Goal: Transaction & Acquisition: Purchase product/service

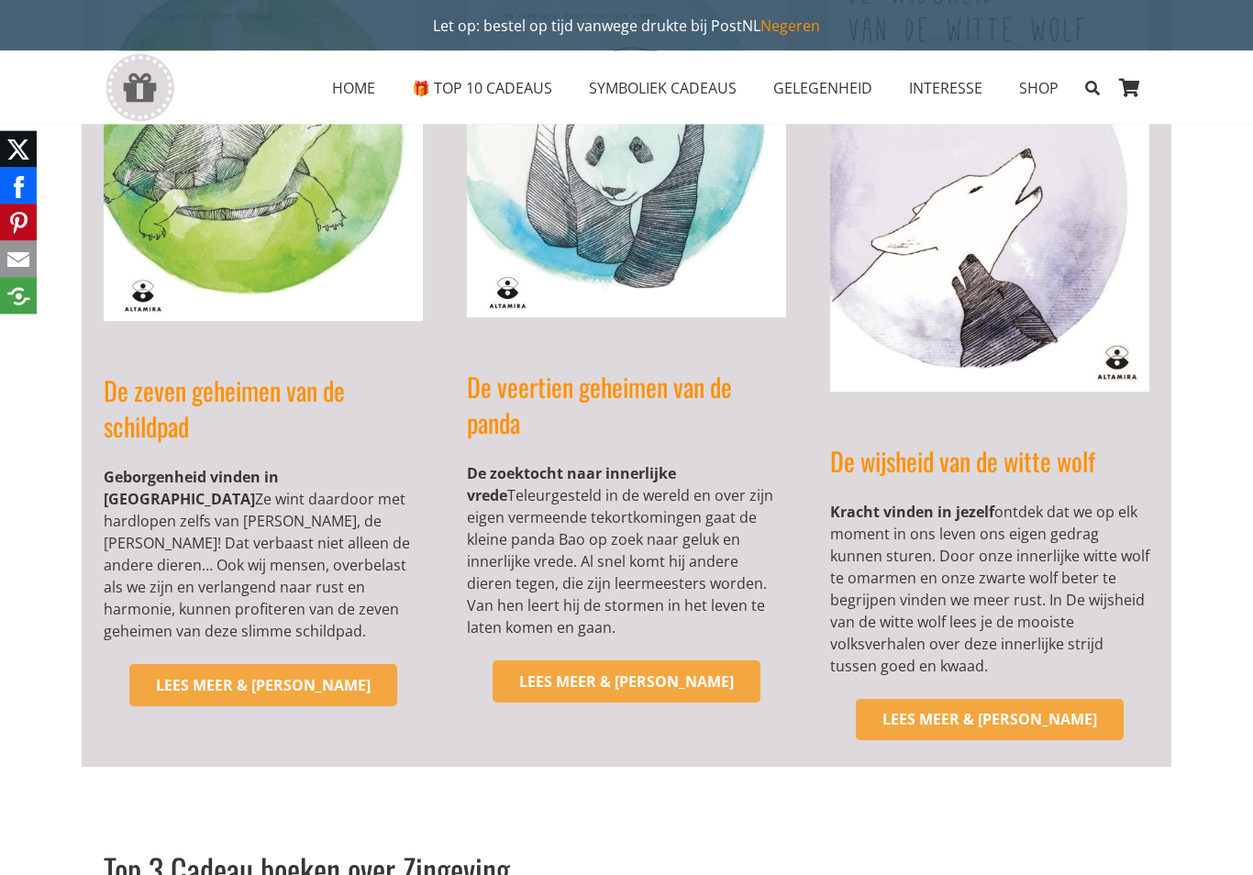
scroll to position [624, 0]
click at [200, 675] on span "Lees meer & bestel" at bounding box center [263, 685] width 215 height 20
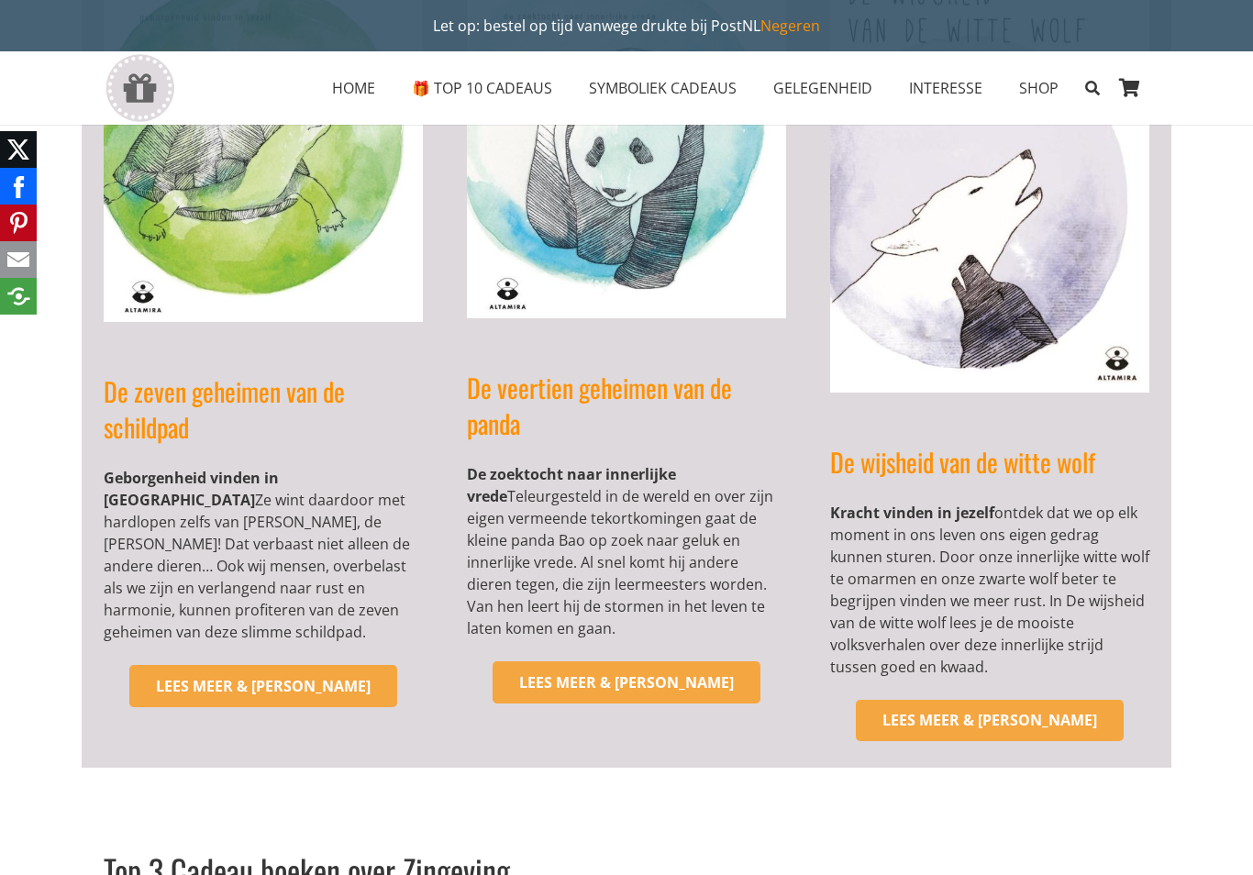
click at [946, 717] on span "Lees meer & bestel" at bounding box center [990, 720] width 215 height 20
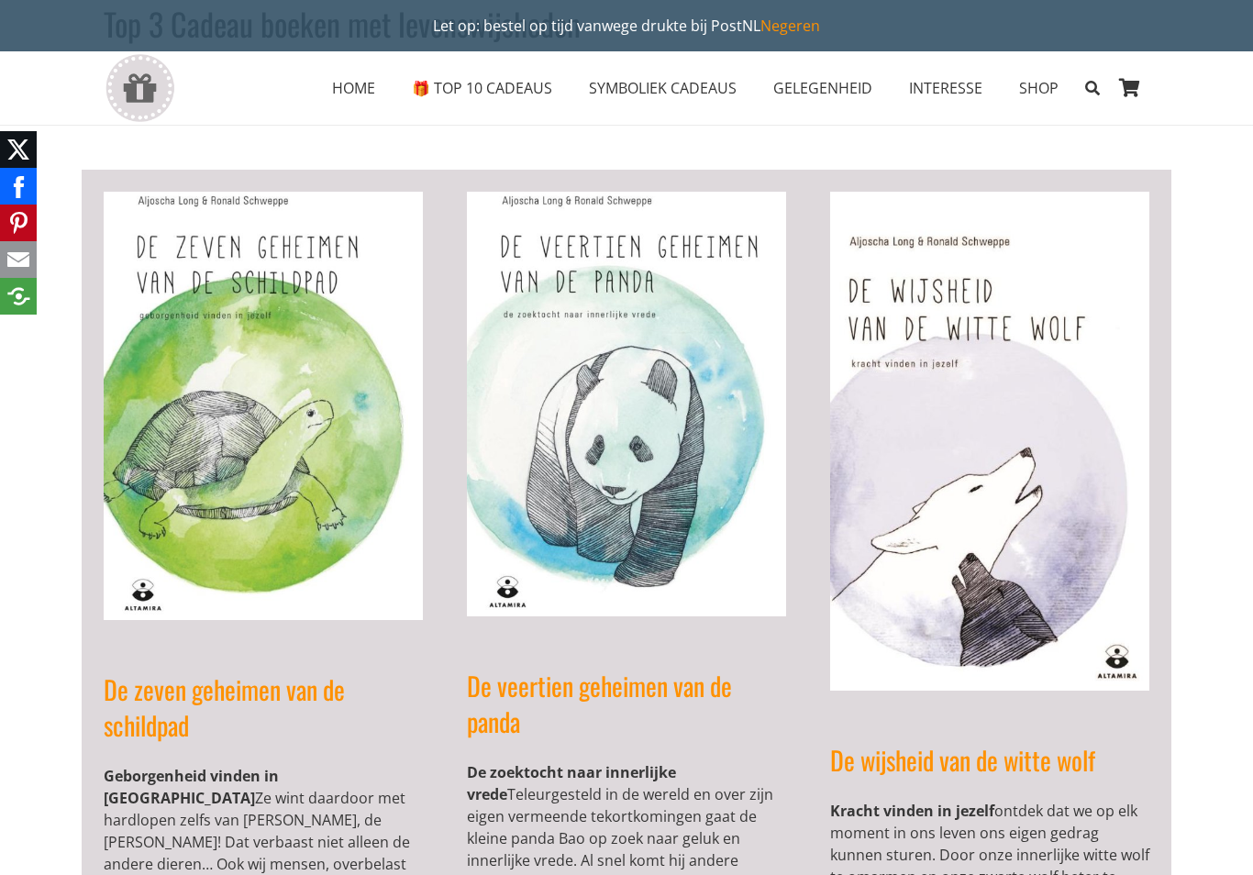
scroll to position [323, 0]
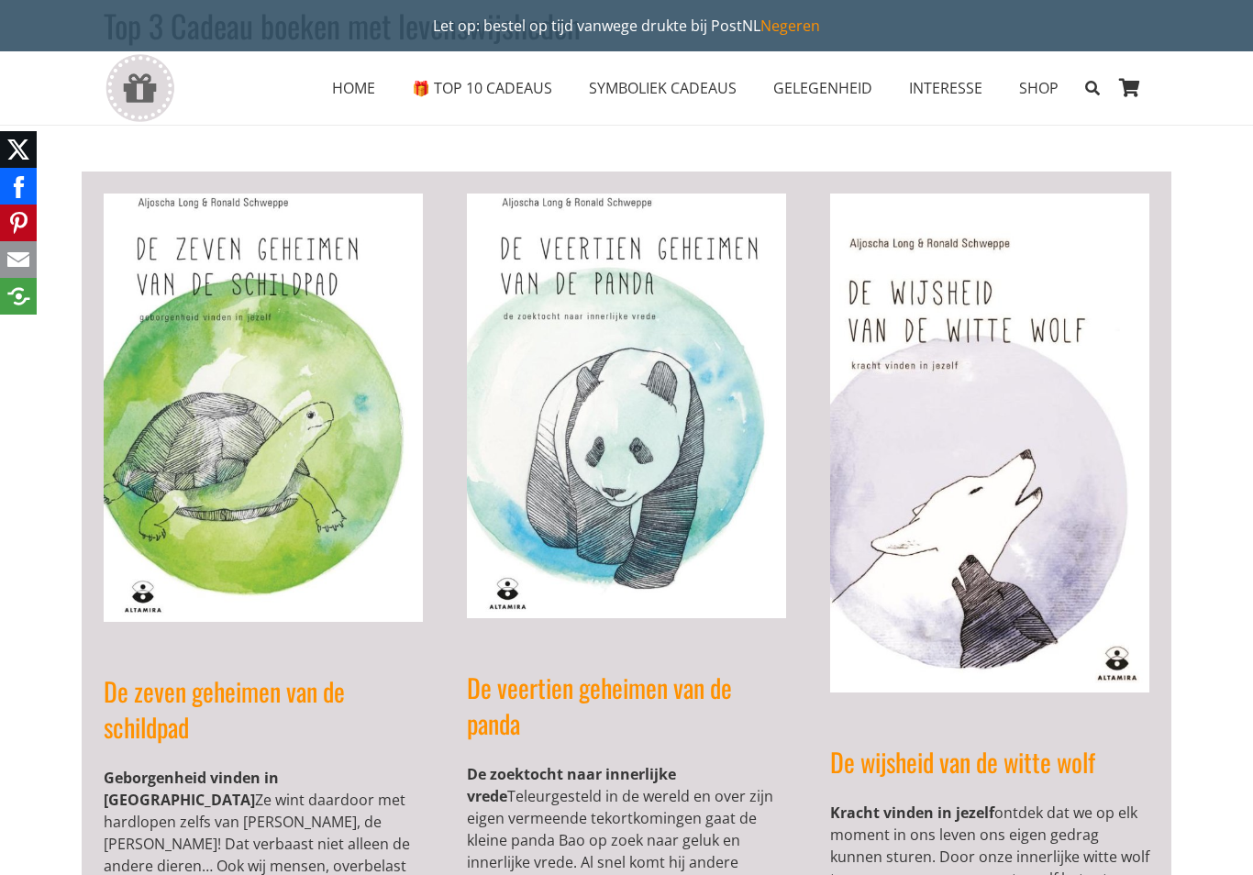
click at [673, 87] on span "SYMBOLIEK CADEAUS" at bounding box center [663, 88] width 148 height 20
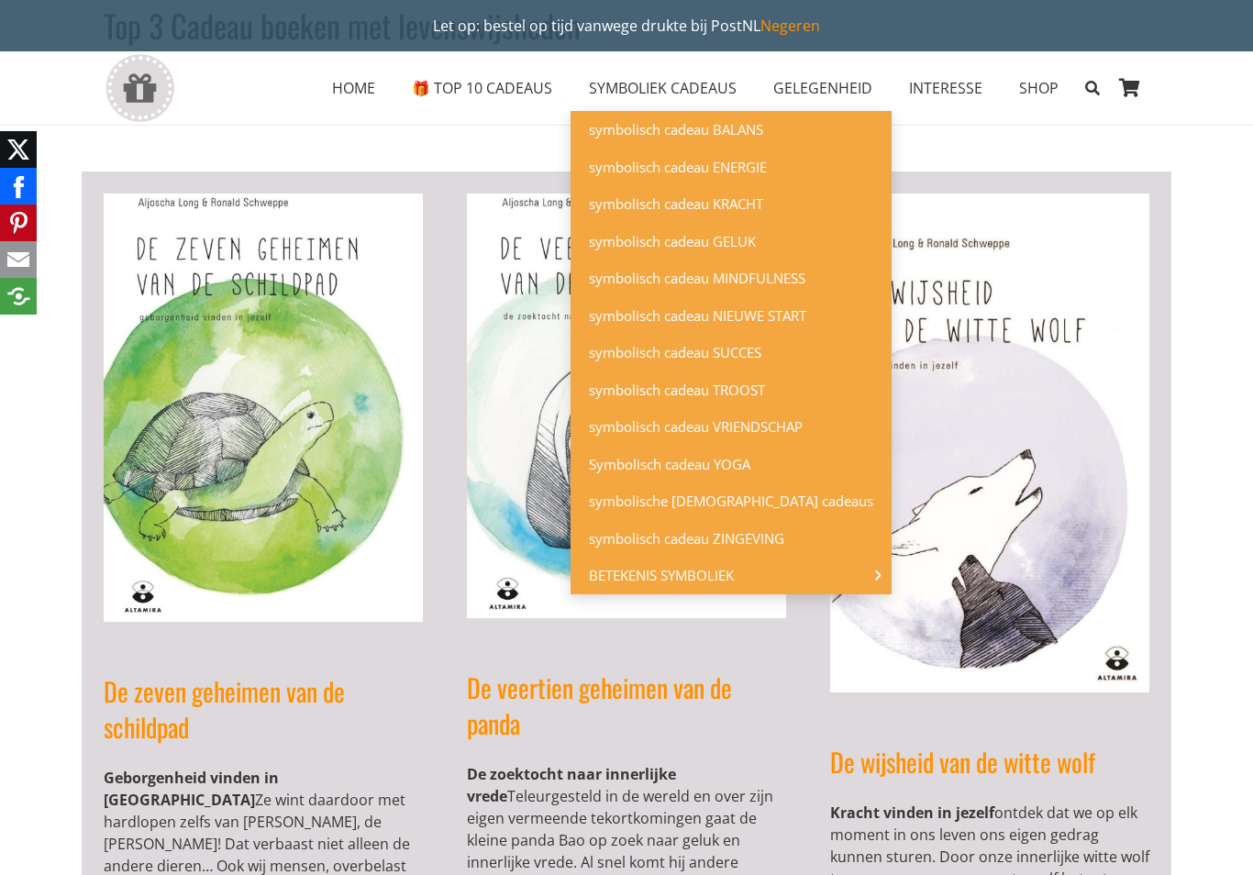
click at [736, 197] on span "symbolisch cadeau KRACHT" at bounding box center [676, 204] width 174 height 18
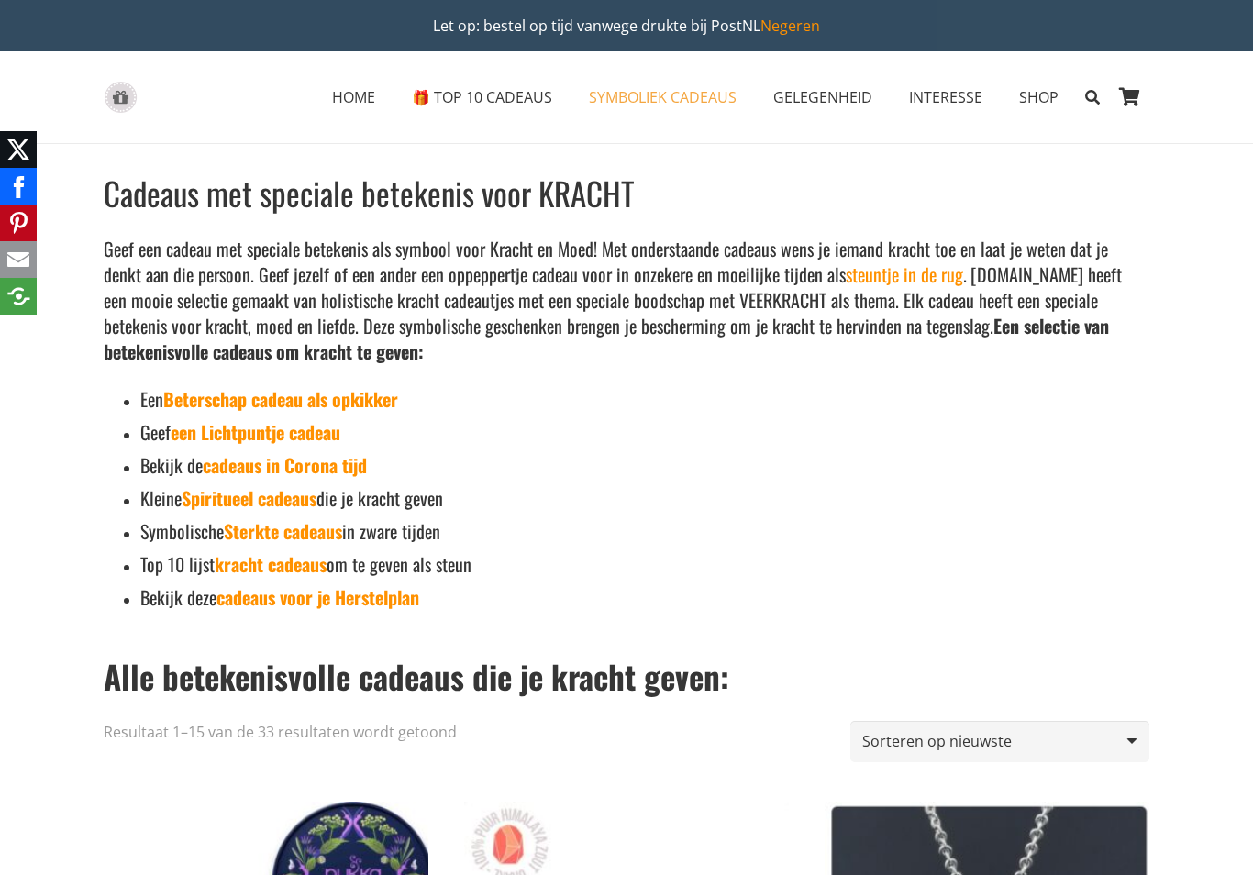
click at [252, 438] on link "een Lichtpuntje cadeau" at bounding box center [256, 432] width 170 height 28
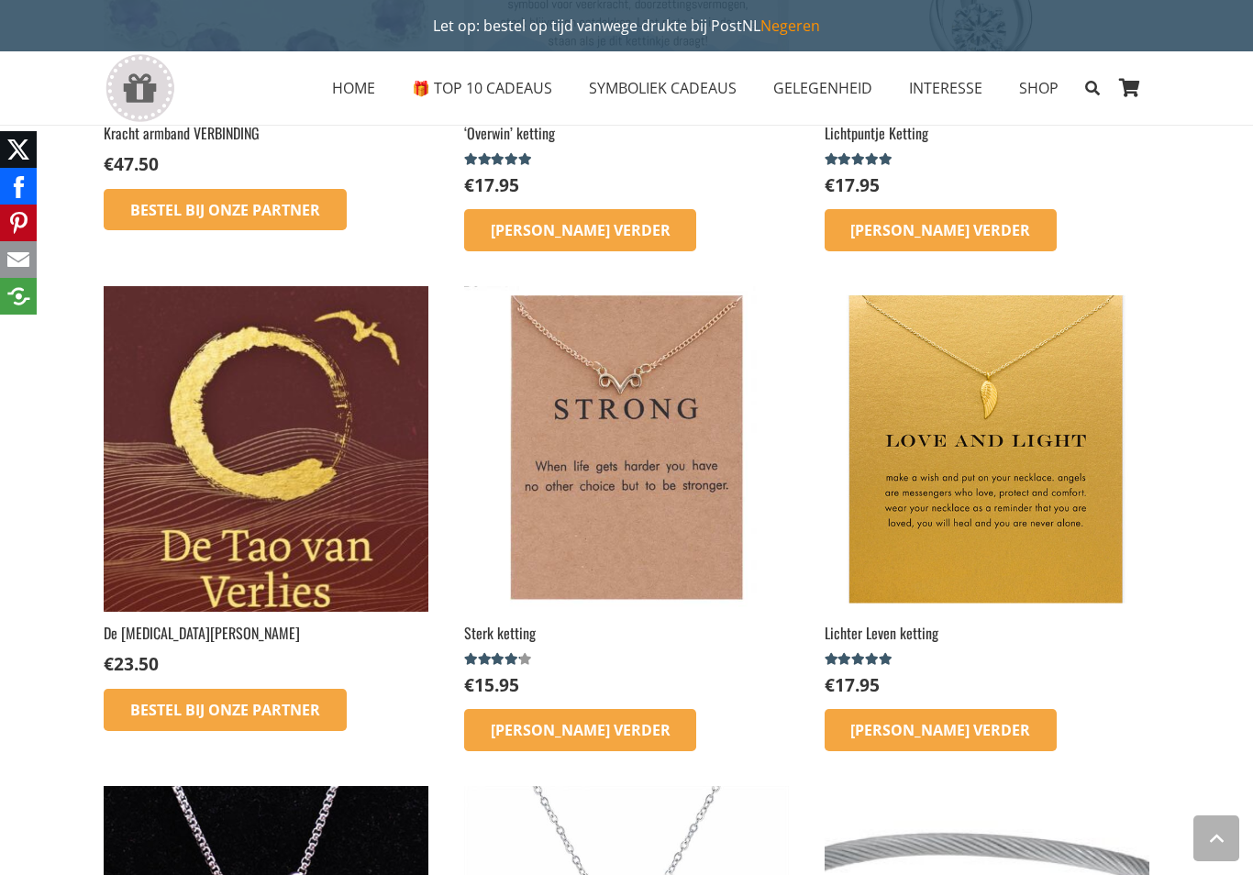
scroll to position [1790, 0]
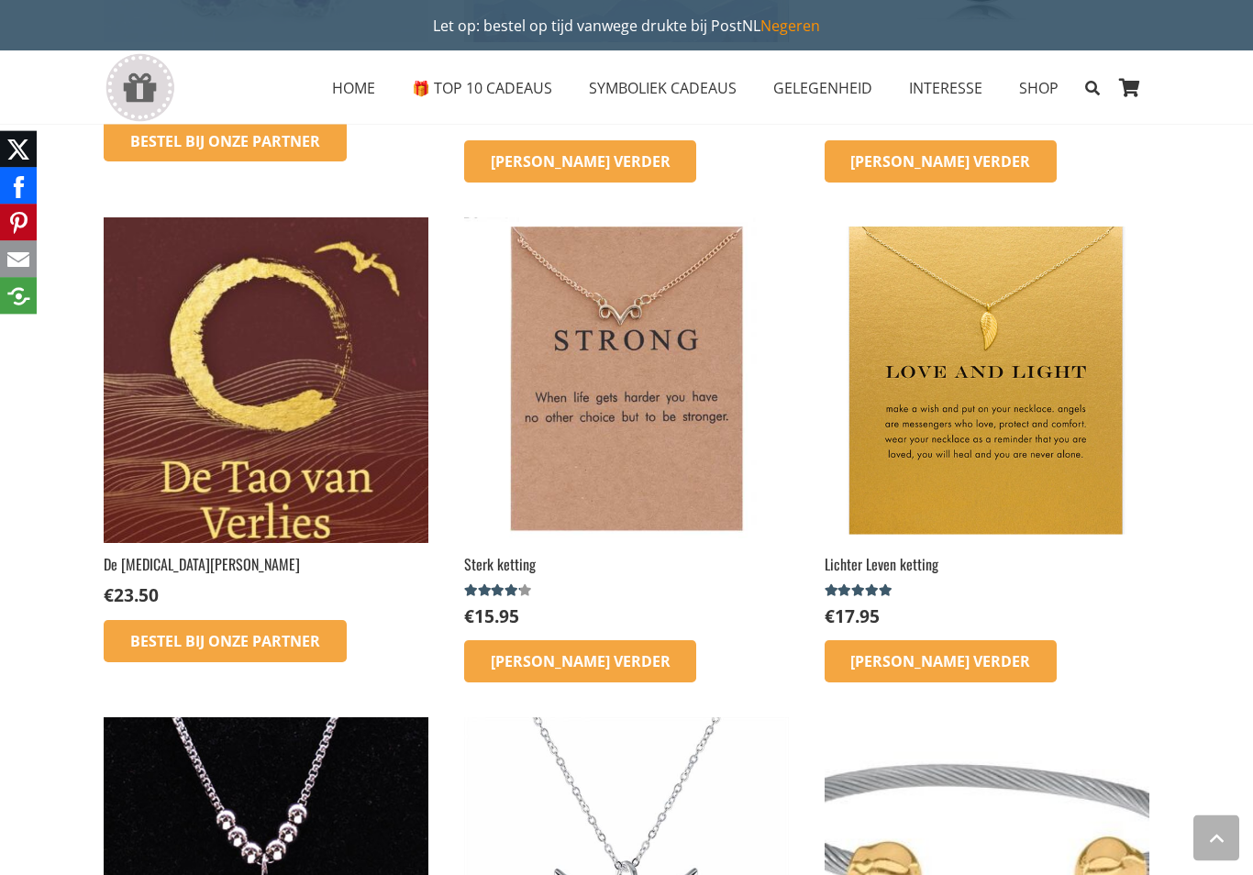
click at [222, 376] on img at bounding box center [266, 380] width 325 height 325
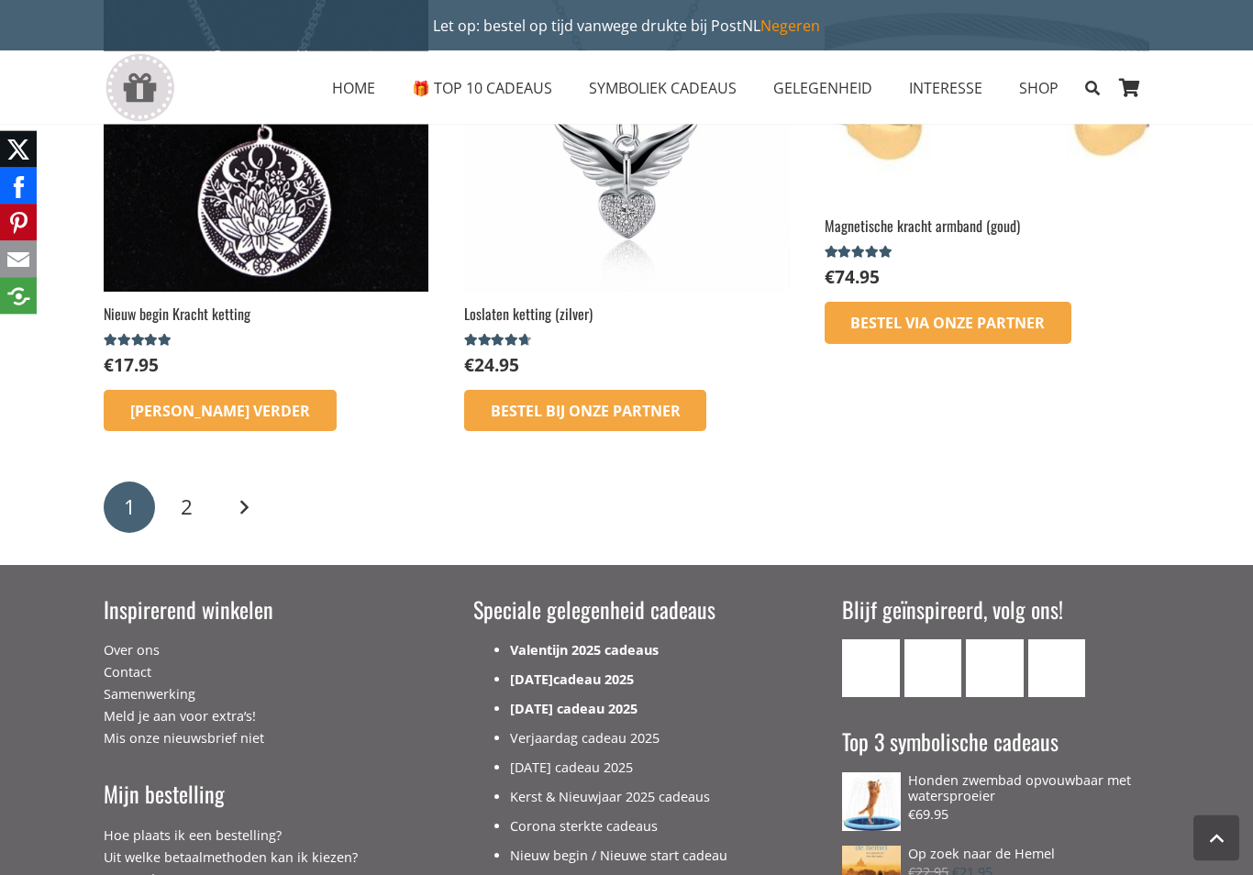
scroll to position [2543, 0]
click at [185, 508] on span "2" at bounding box center [187, 507] width 12 height 28
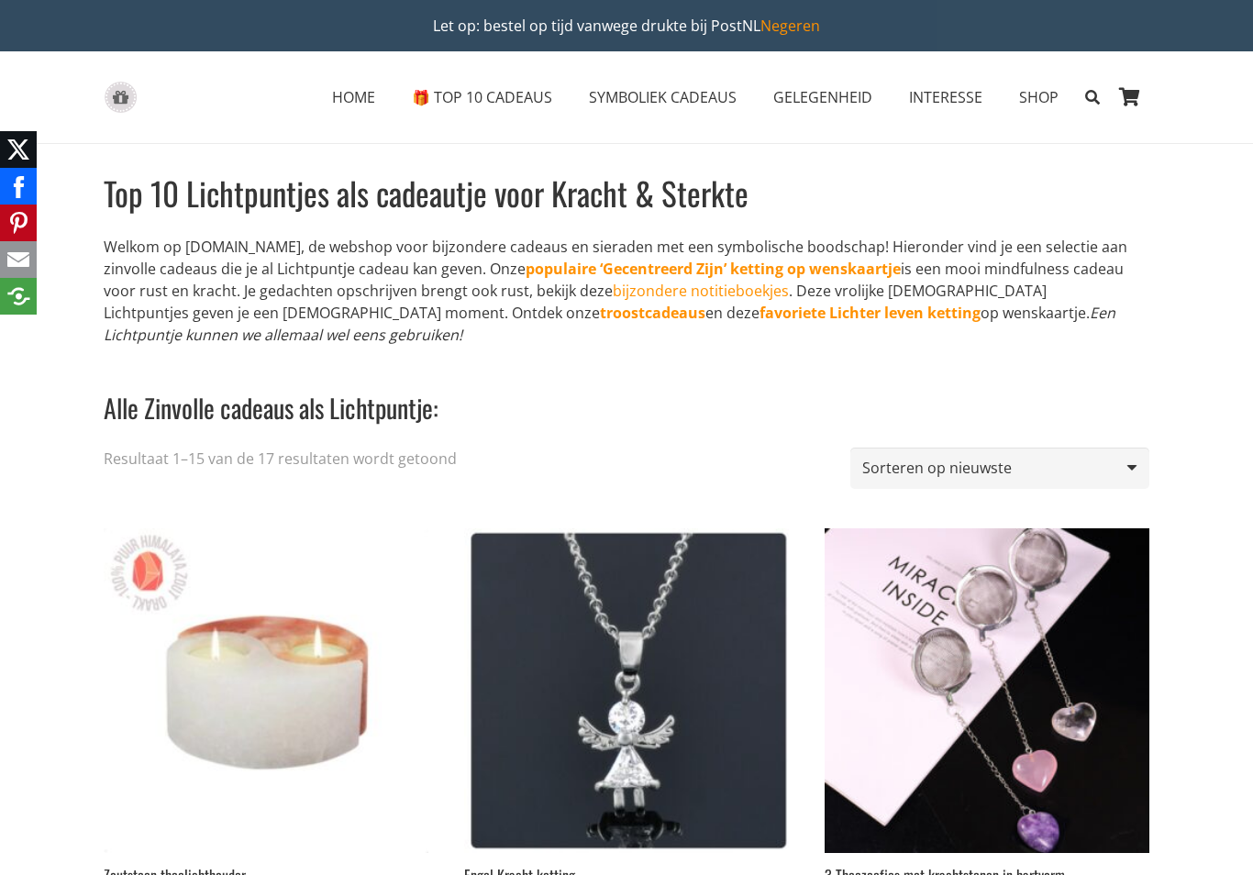
scroll to position [2571, 0]
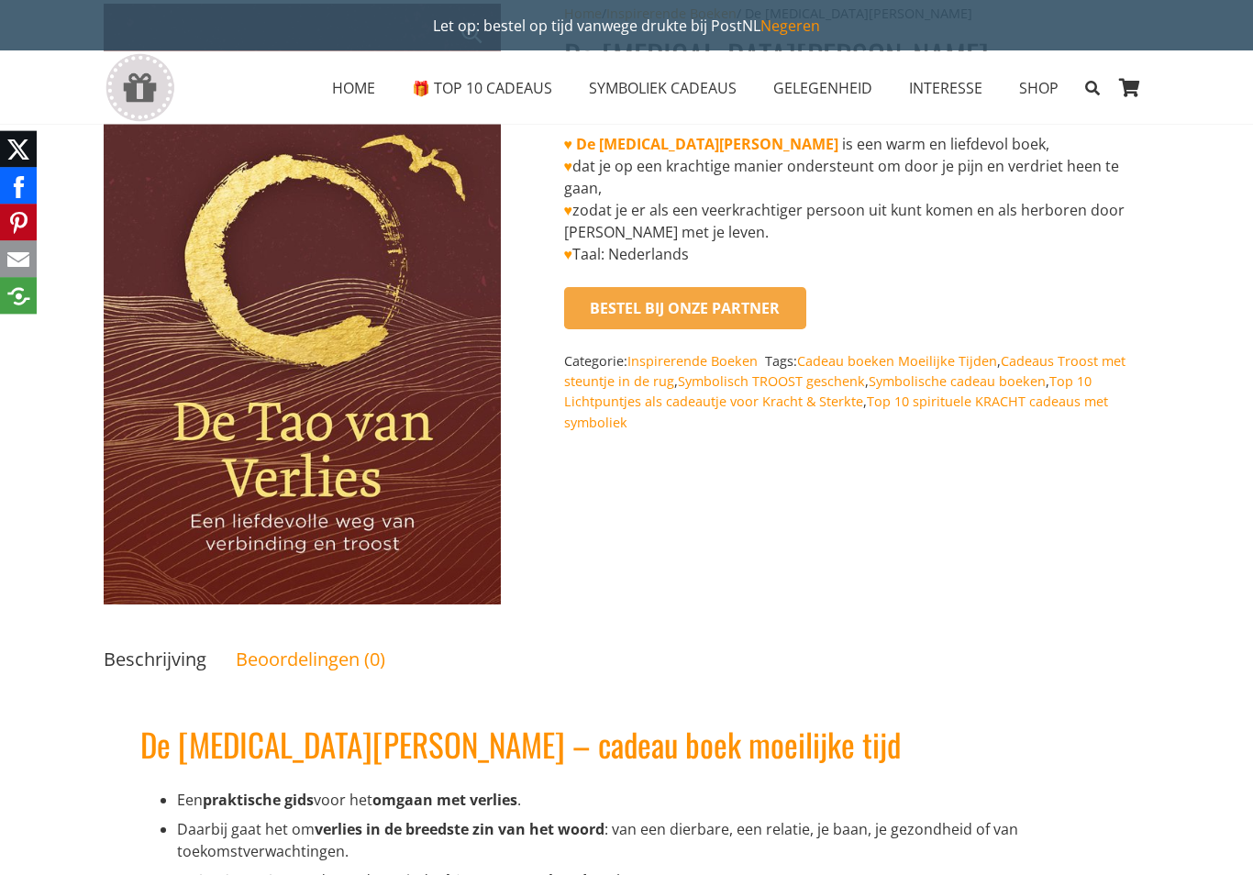
scroll to position [162, 0]
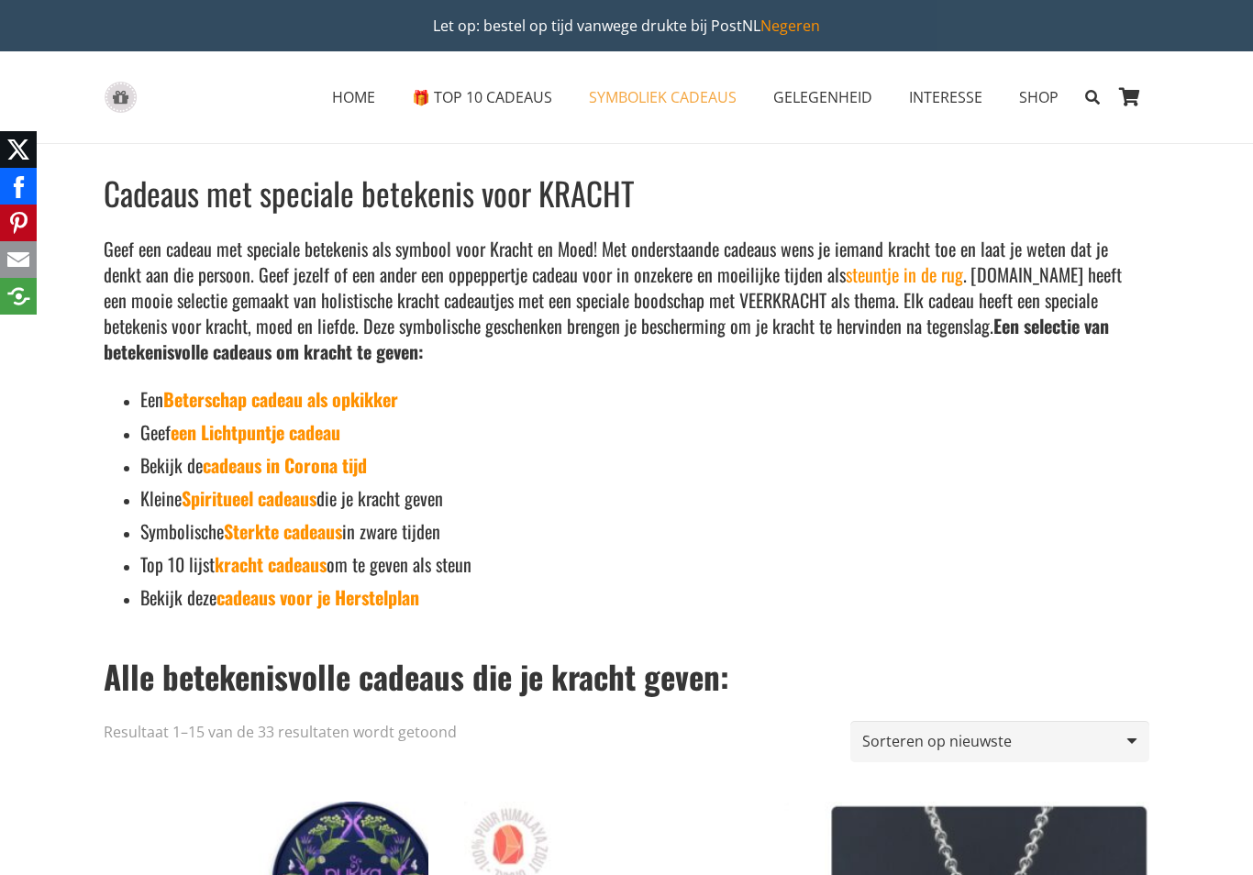
click at [222, 504] on link "Spiritueel cadeaus" at bounding box center [249, 498] width 135 height 28
click at [255, 534] on link "Sterkte cadeaus" at bounding box center [283, 532] width 118 height 28
click at [241, 566] on link "kracht cadeaus" at bounding box center [271, 565] width 112 height 28
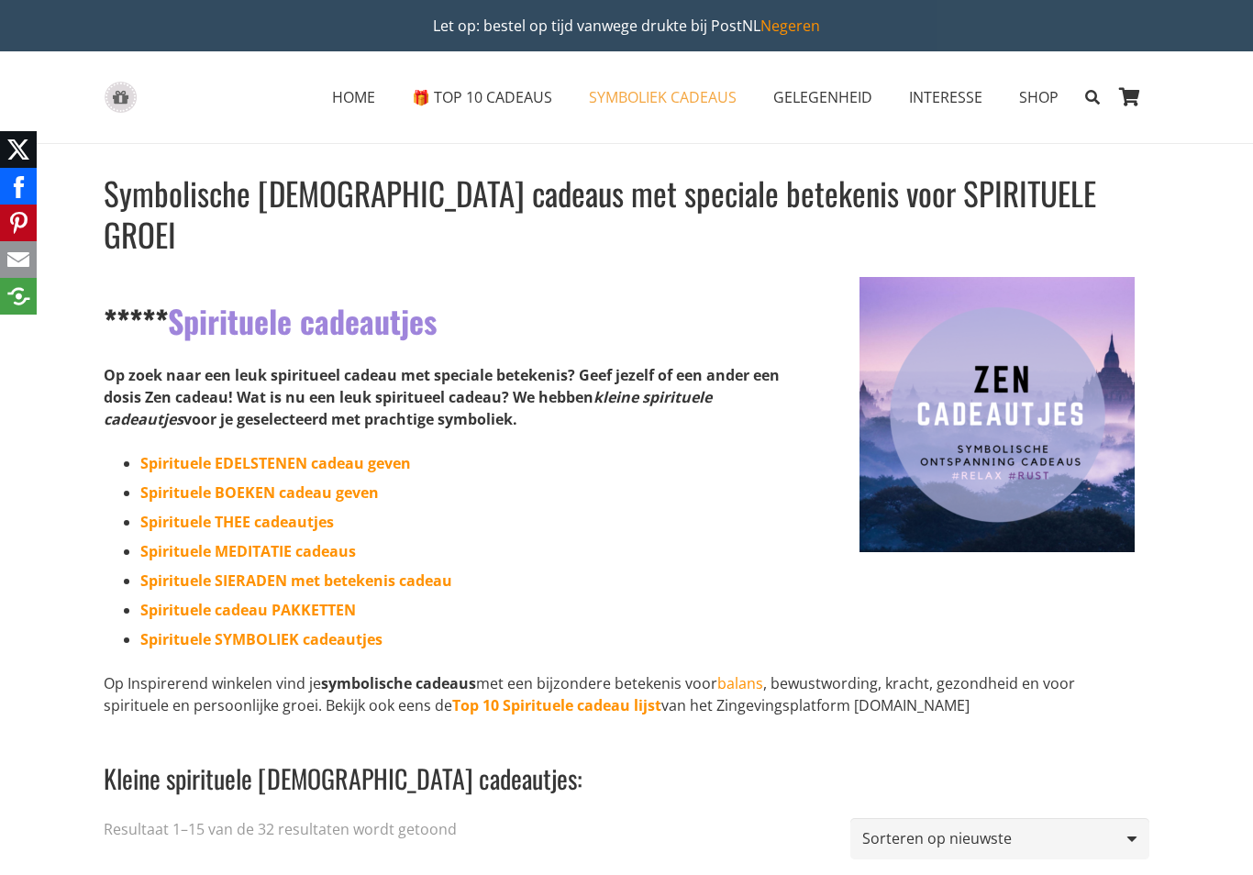
click at [228, 571] on link "Spirituele SIERADEN met betekenis cadeau" at bounding box center [296, 581] width 312 height 20
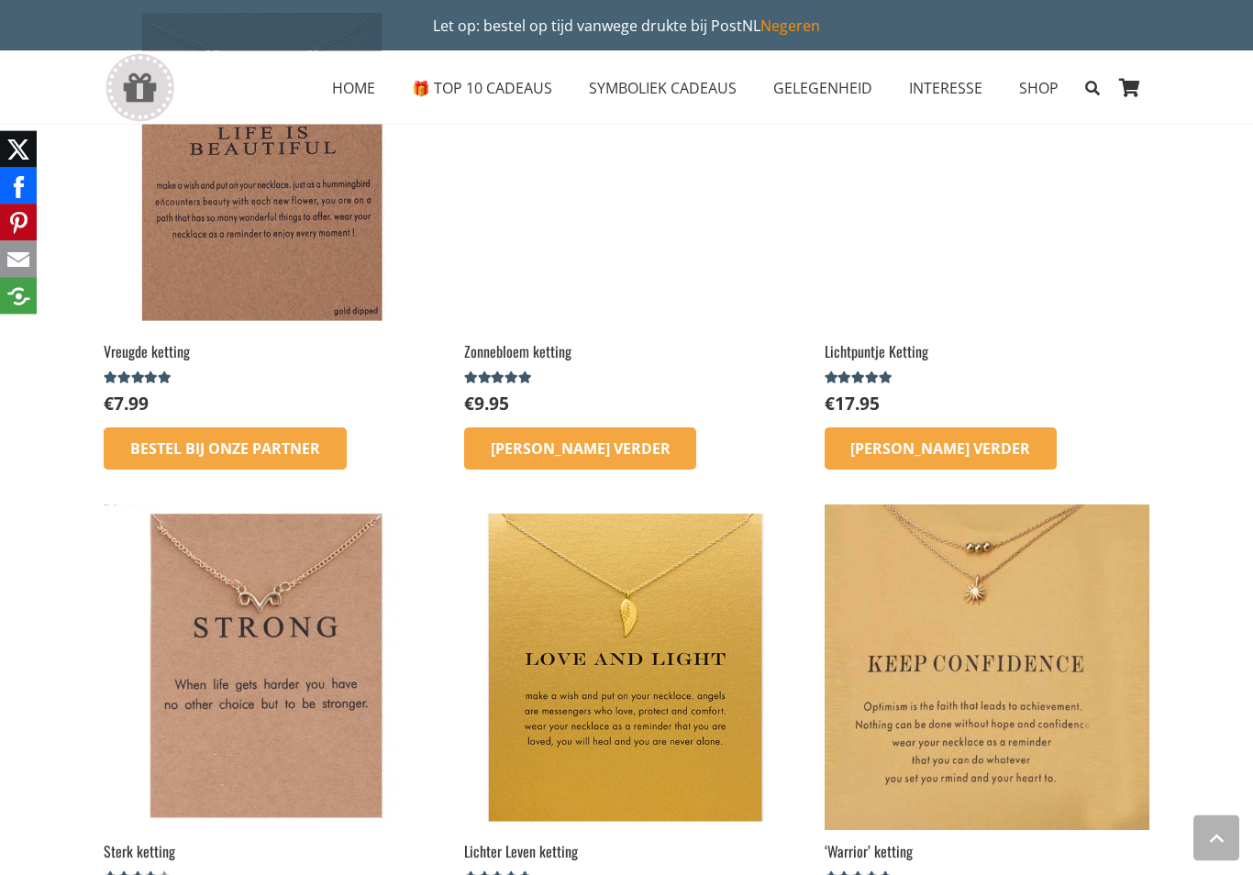
scroll to position [2309, 0]
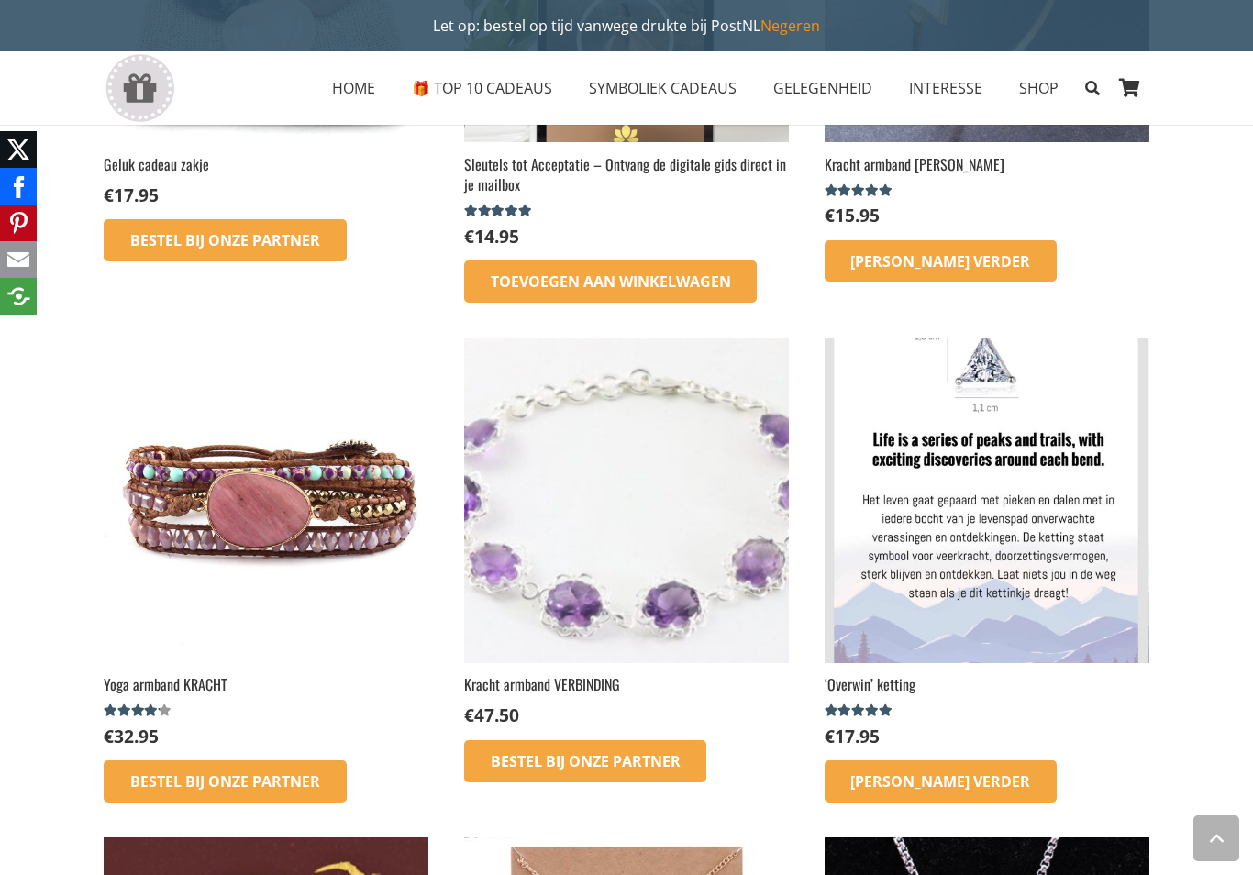
scroll to position [1030, 0]
